Goal: Information Seeking & Learning: Check status

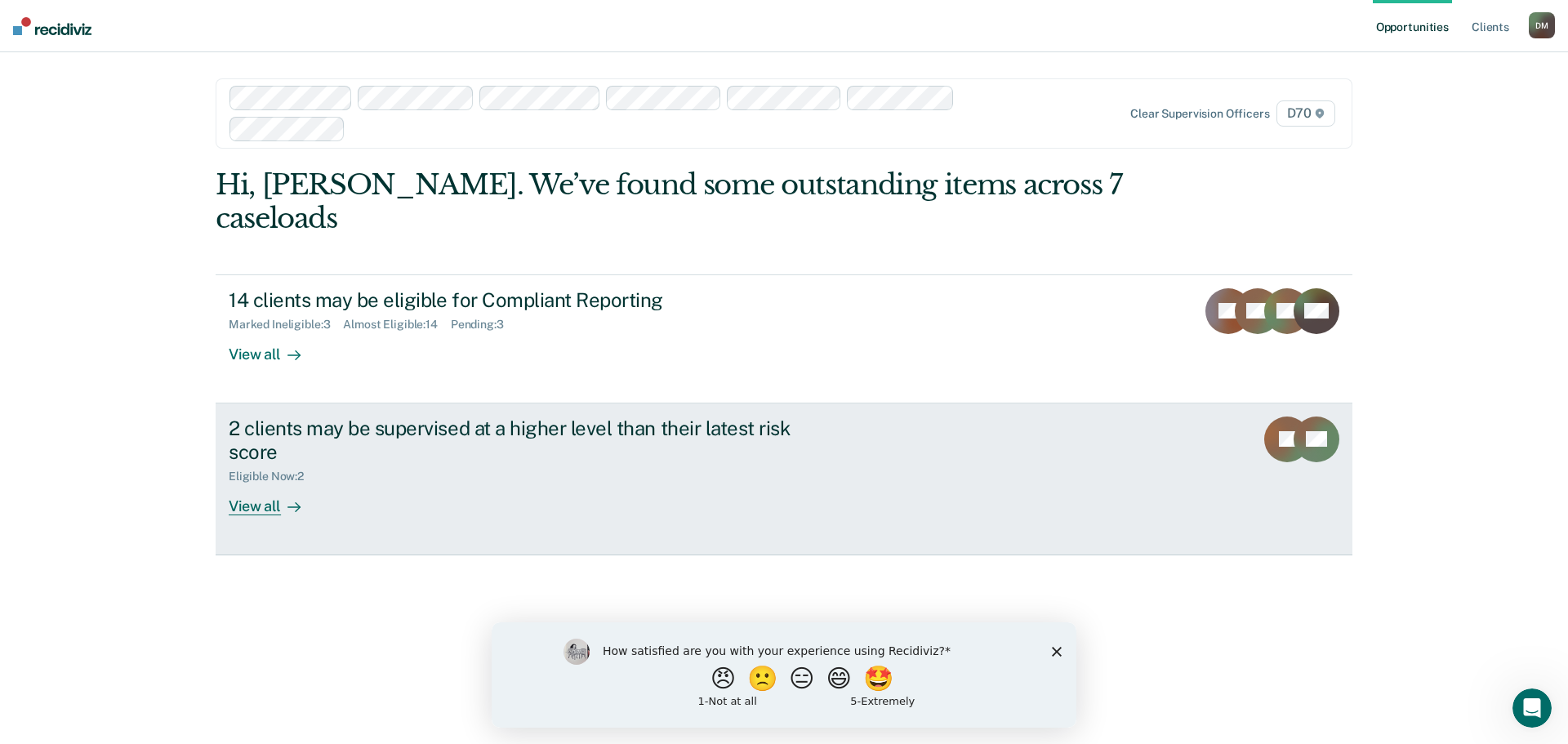
click at [388, 416] on div "2 clients may be supervised at a higher level than their latest risk score" at bounding box center [515, 440] width 574 height 47
